Goal: Browse casually

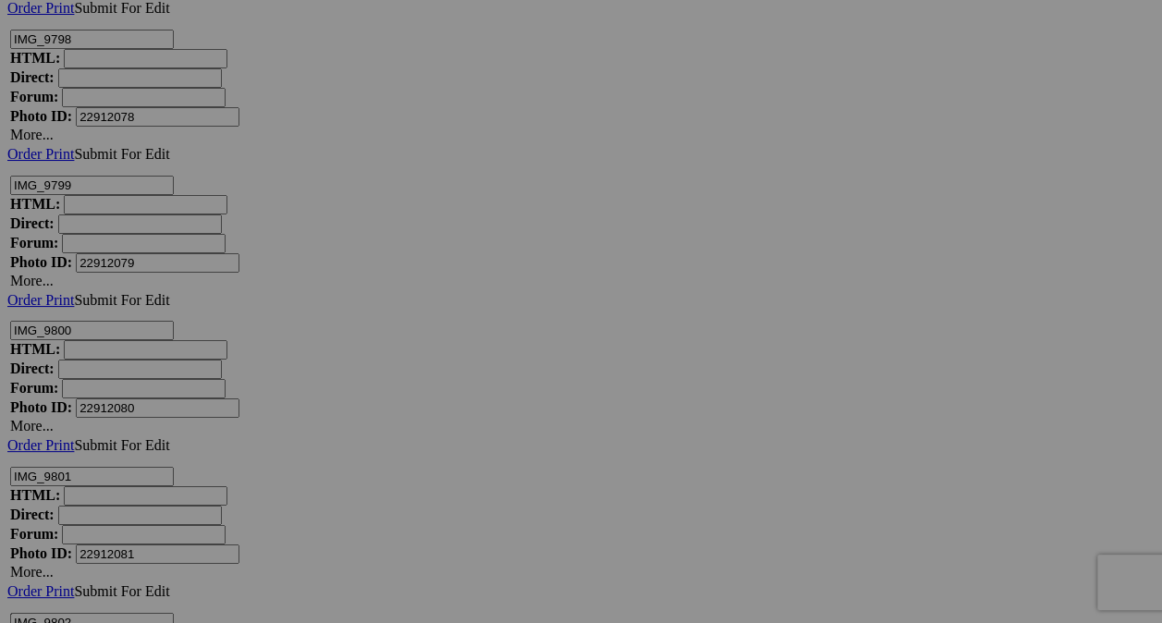
scroll to position [8660, 0]
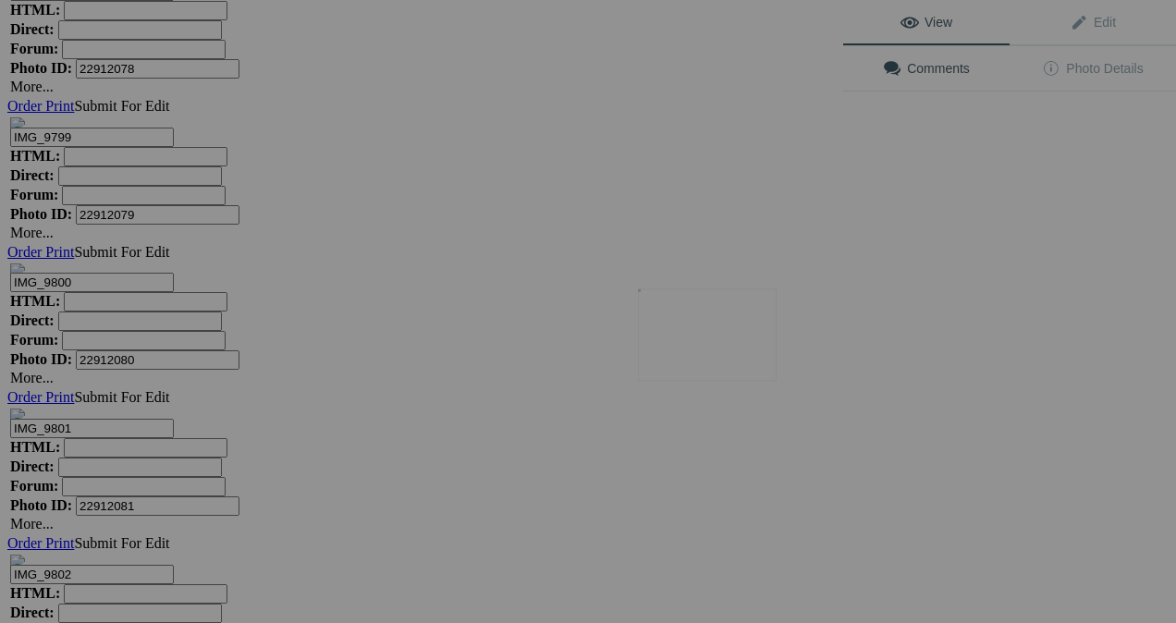
click at [736, 329] on img at bounding box center [707, 335] width 139 height 92
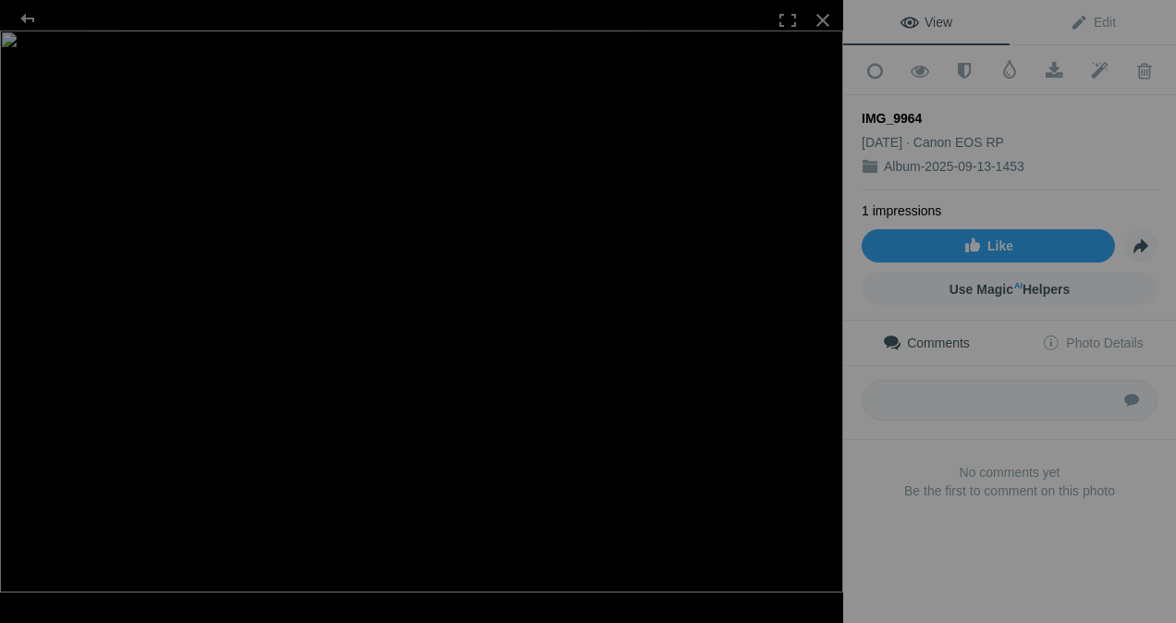
click at [30, 18] on div at bounding box center [27, 18] width 67 height 37
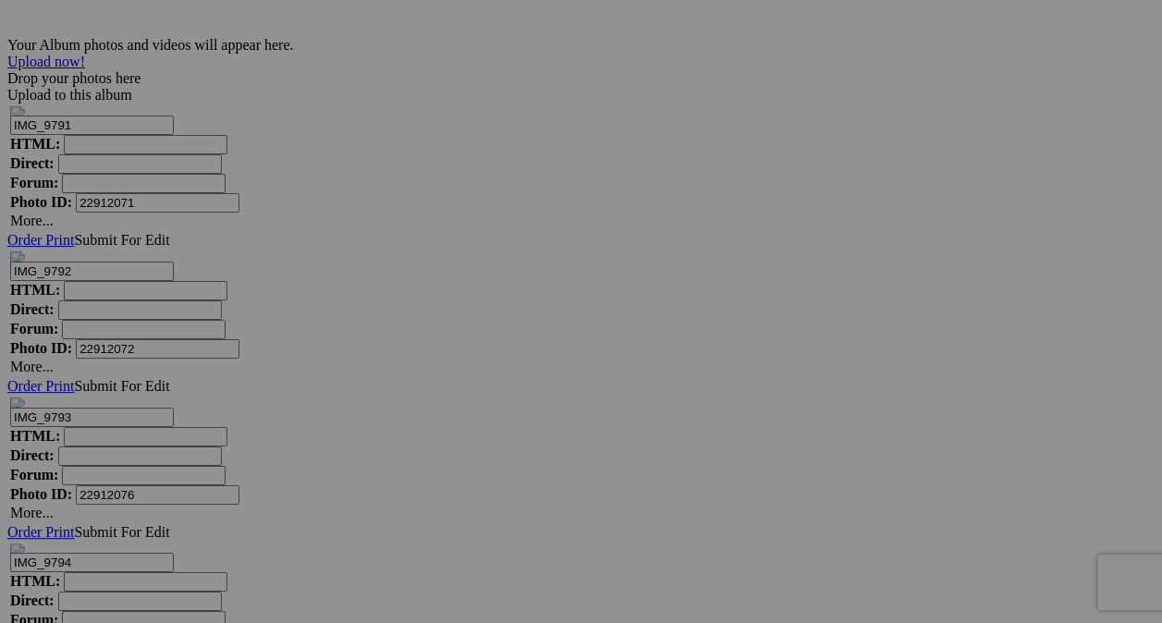
scroll to position [7533, 0]
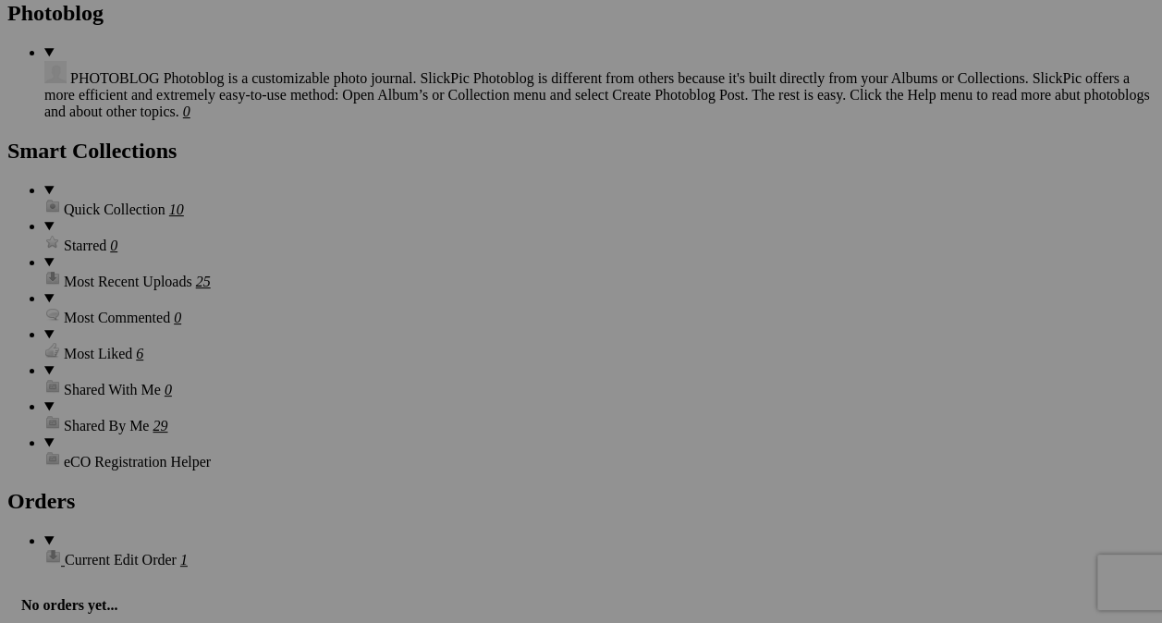
scroll to position [3928, 0]
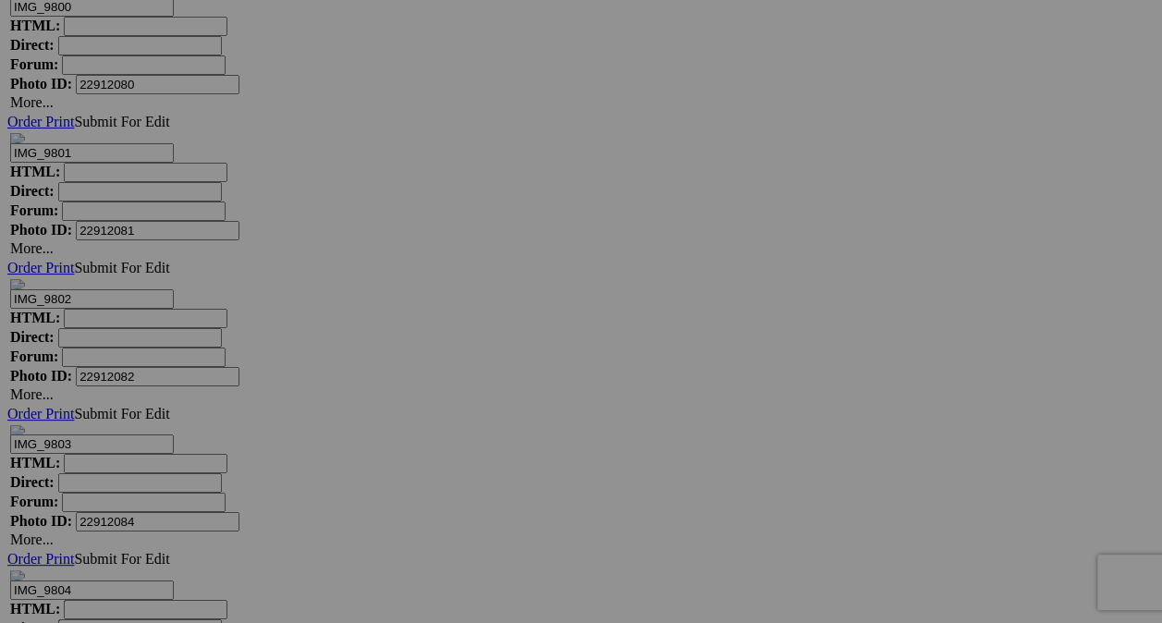
scroll to position [8978, 0]
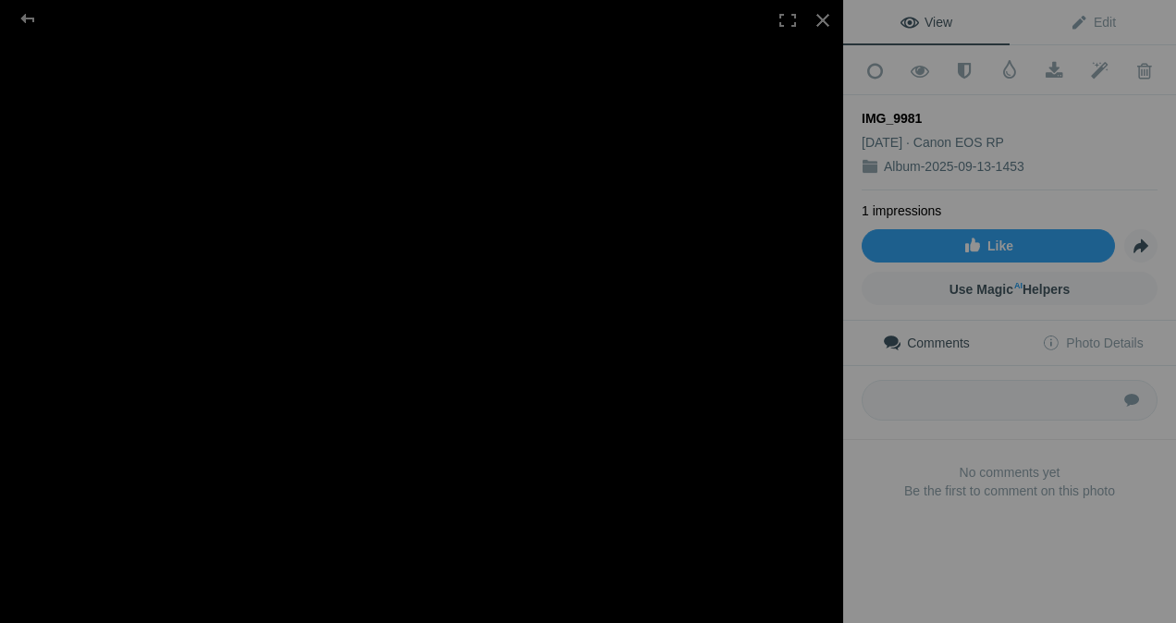
click at [821, 24] on div at bounding box center [823, 20] width 41 height 41
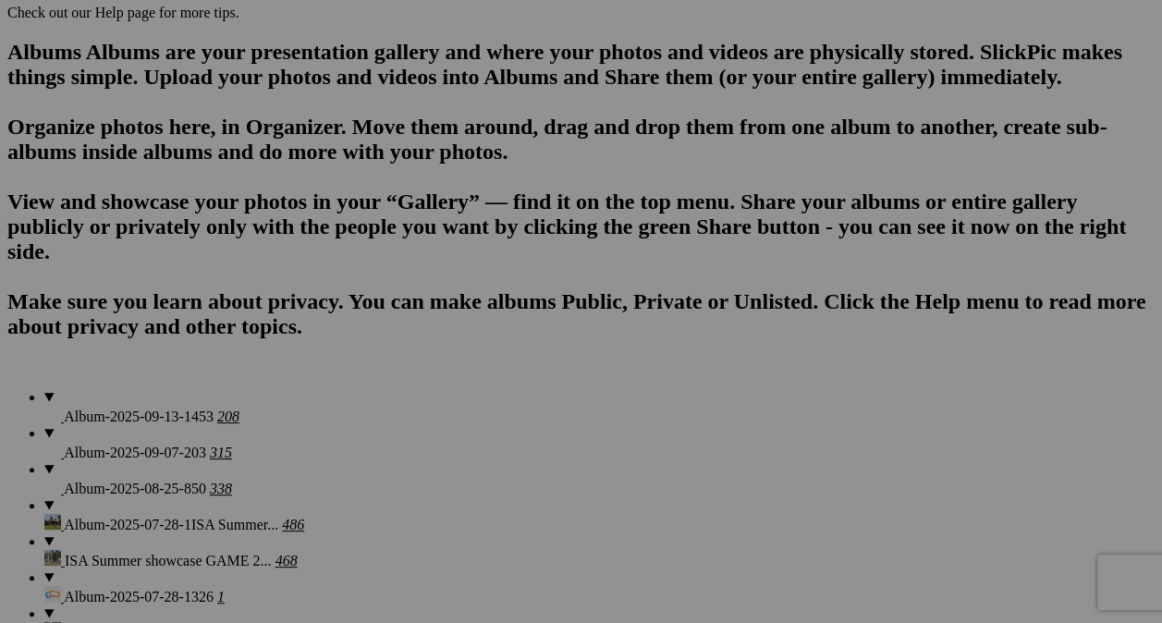
scroll to position [0, 0]
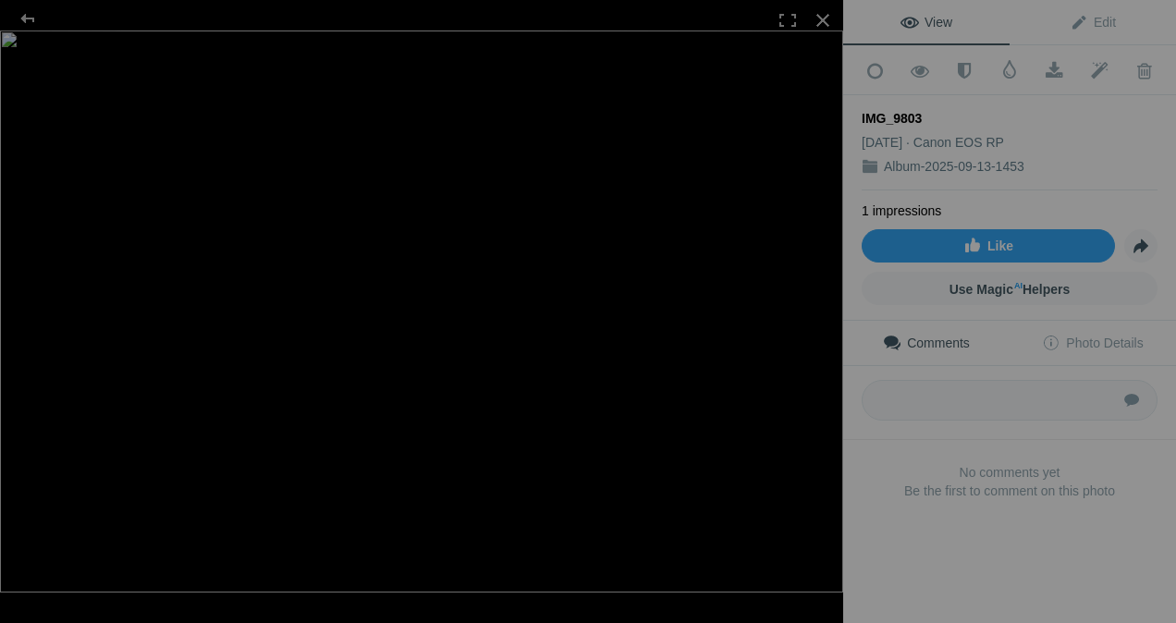
click at [814, 31] on div at bounding box center [823, 20] width 41 height 41
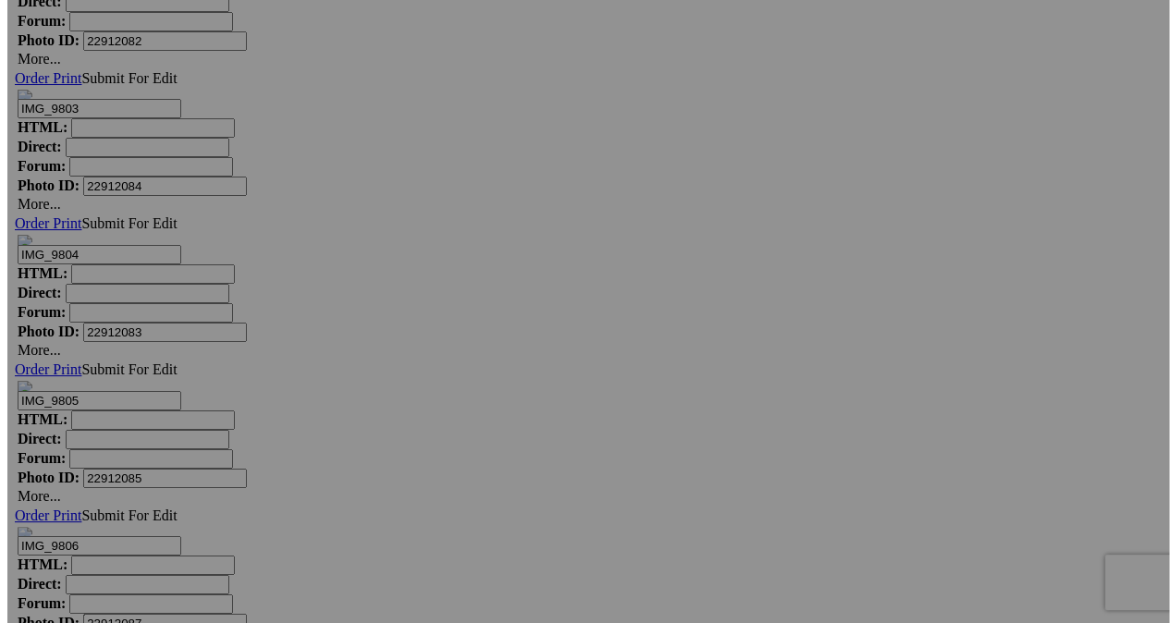
scroll to position [9324, 0]
